Goal: Leave review/rating

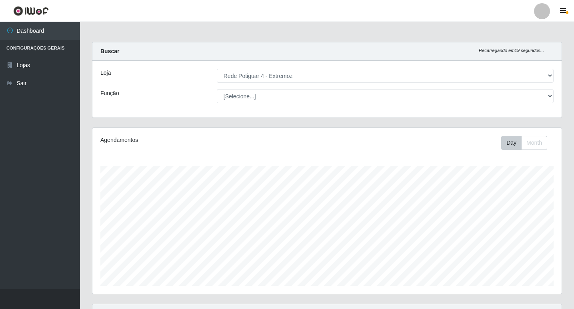
select select "78"
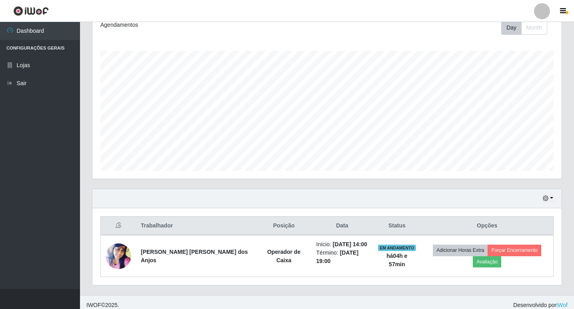
scroll to position [166, 469]
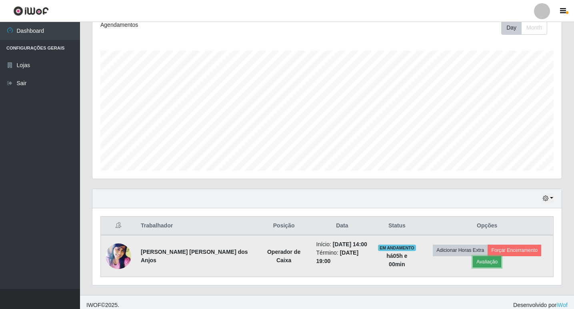
click at [501, 256] on button "Avaliação" at bounding box center [486, 261] width 28 height 11
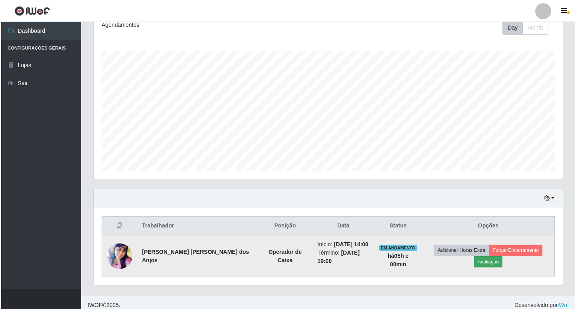
scroll to position [166, 465]
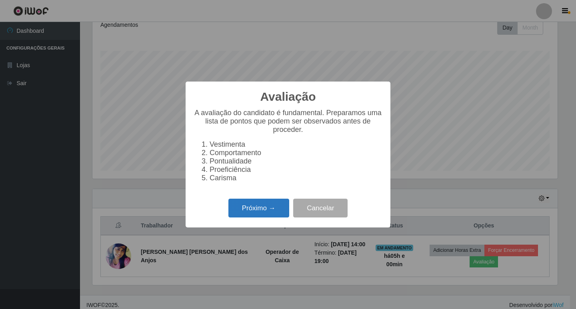
click at [276, 208] on button "Próximo →" at bounding box center [258, 208] width 61 height 19
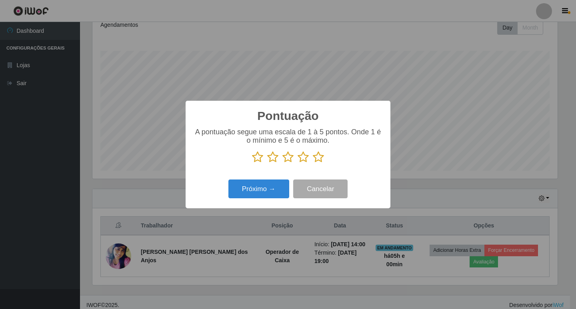
scroll to position [399536, 399237]
click at [317, 158] on icon at bounding box center [318, 157] width 11 height 12
click at [313, 163] on input "radio" at bounding box center [313, 163] width 0 height 0
click at [270, 190] on button "Próximo →" at bounding box center [258, 188] width 61 height 19
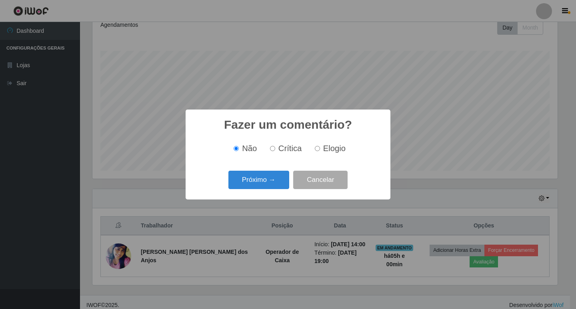
drag, startPoint x: 318, startPoint y: 149, endPoint x: 303, endPoint y: 163, distance: 20.4
click at [317, 150] on input "Elogio" at bounding box center [317, 148] width 5 height 5
radio input "true"
click at [276, 181] on button "Próximo →" at bounding box center [258, 180] width 61 height 19
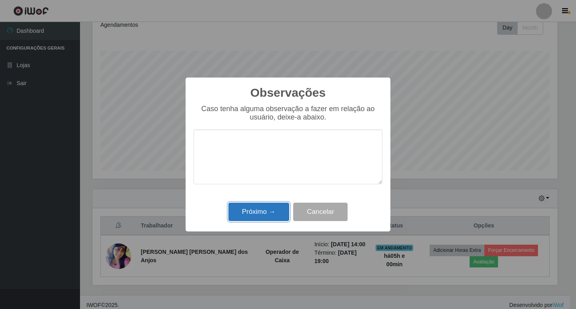
click at [271, 210] on button "Próximo →" at bounding box center [258, 212] width 61 height 19
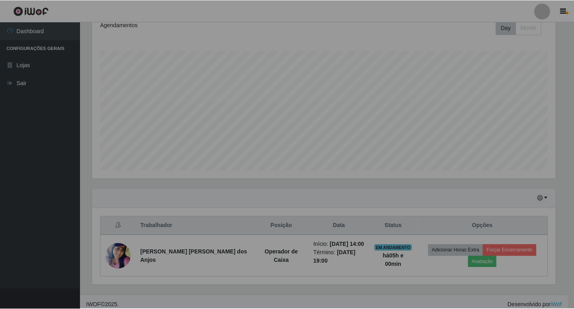
scroll to position [166, 469]
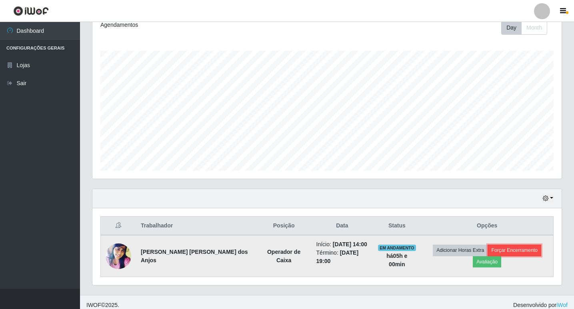
click at [487, 252] on button "Forçar Encerramento" at bounding box center [514, 250] width 54 height 11
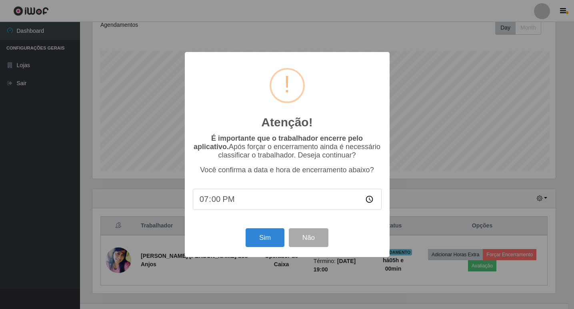
scroll to position [166, 465]
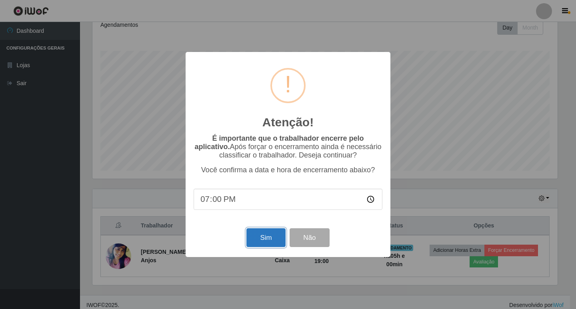
click at [259, 242] on button "Sim" at bounding box center [265, 237] width 39 height 19
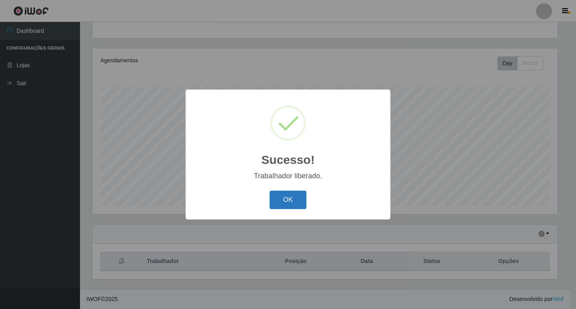
drag, startPoint x: 296, startPoint y: 201, endPoint x: 258, endPoint y: 82, distance: 125.8
click at [296, 201] on button "OK" at bounding box center [287, 200] width 37 height 19
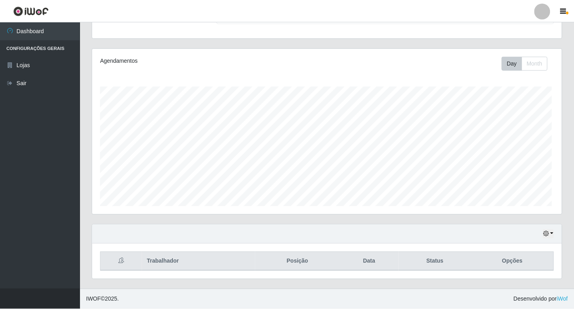
scroll to position [166, 469]
